Goal: Find contact information: Obtain details needed to contact an individual or organization

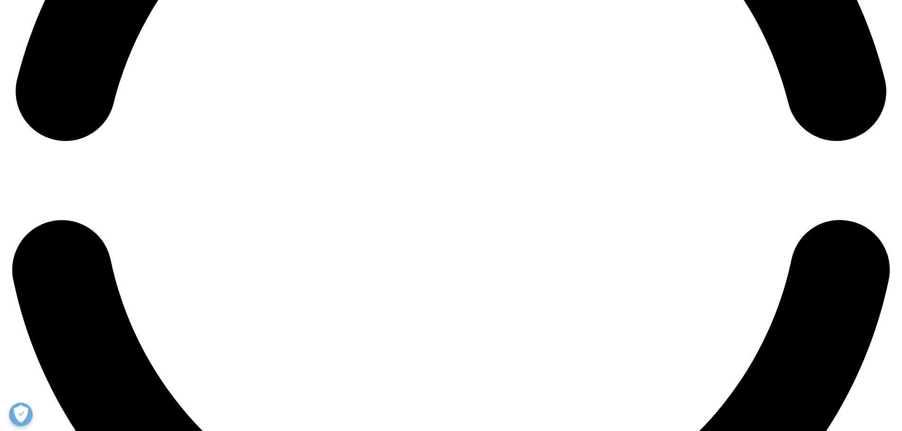
scroll to position [2069, 0]
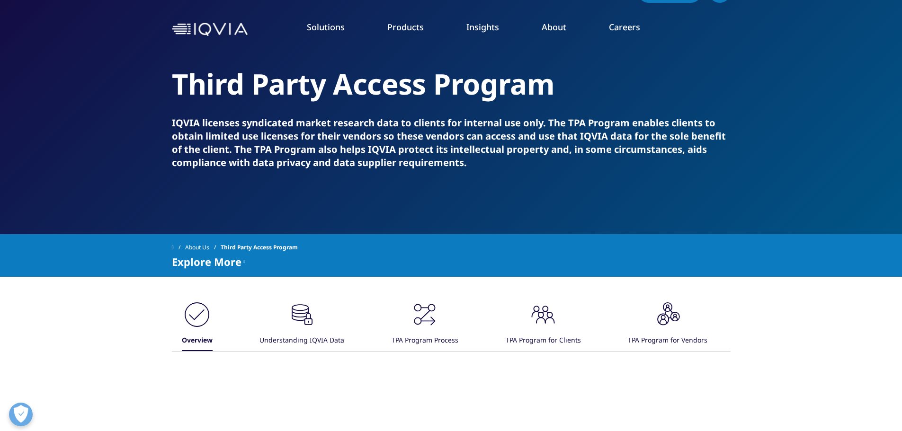
scroll to position [47, 0]
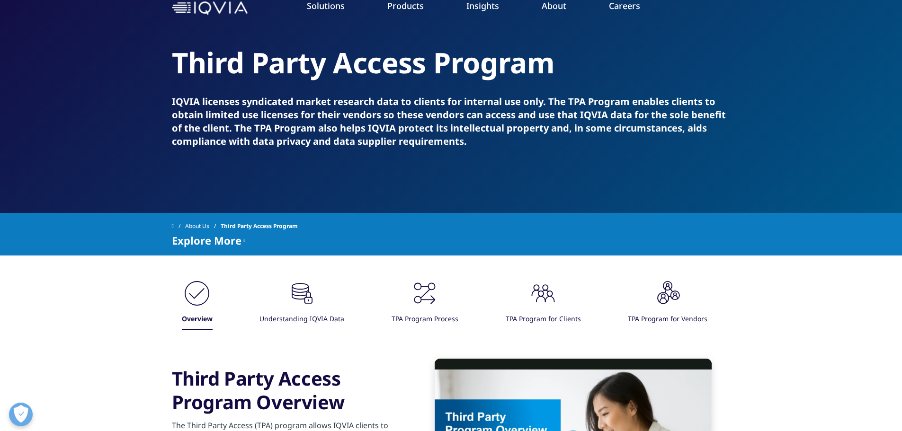
click at [211, 307] on icon ".cls-1{fill:#231f20;}" at bounding box center [197, 293] width 28 height 28
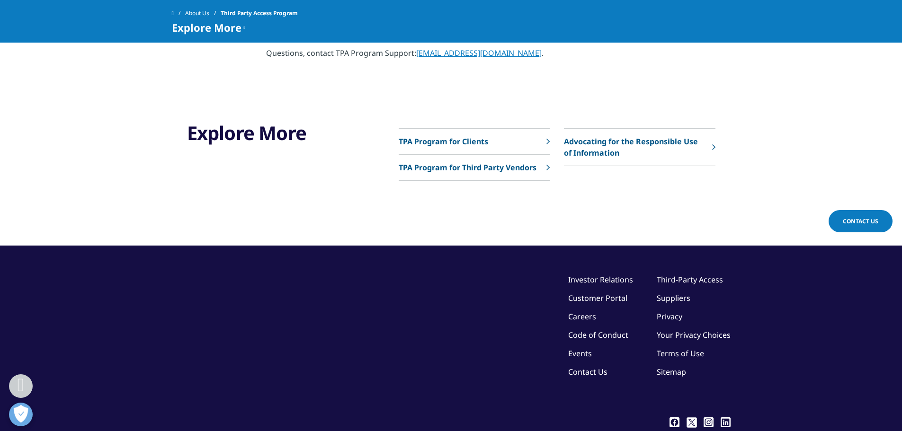
scroll to position [629, 0]
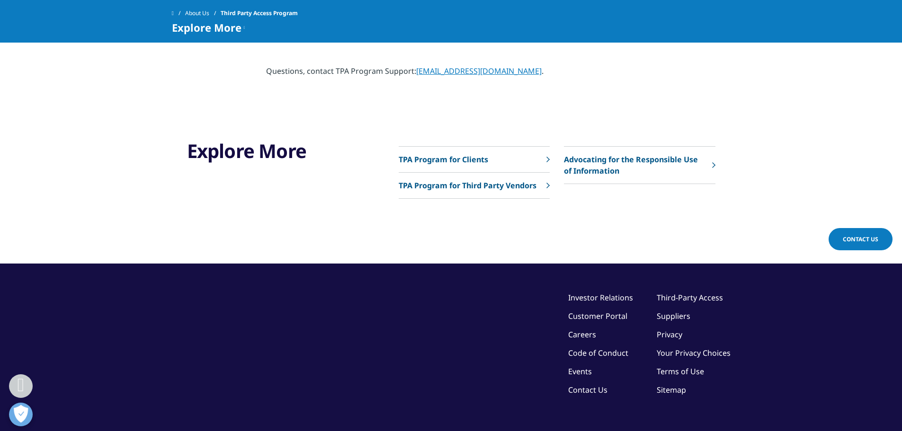
click at [543, 177] on link "TPA Program for Third Party Vendors" at bounding box center [474, 186] width 151 height 26
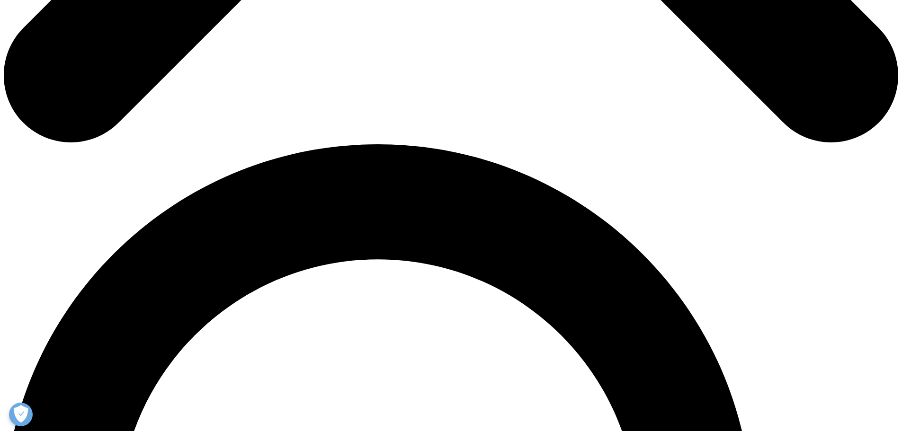
scroll to position [813, 0]
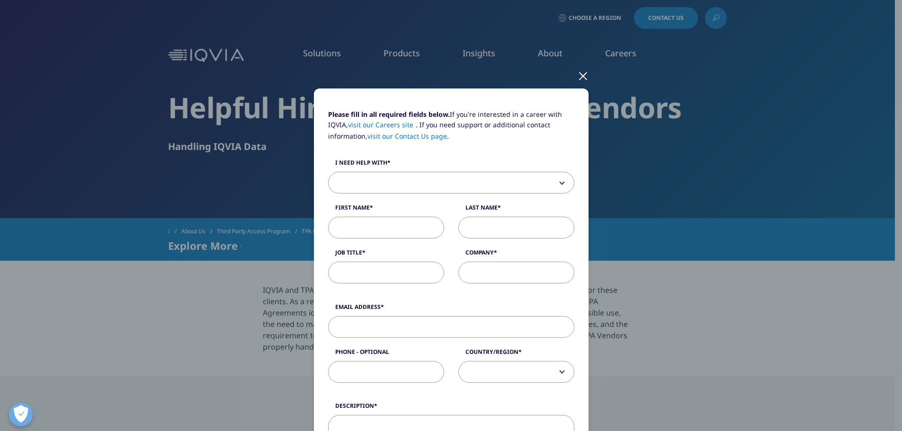
click at [578, 78] on div at bounding box center [583, 76] width 11 height 26
